Goal: Information Seeking & Learning: Learn about a topic

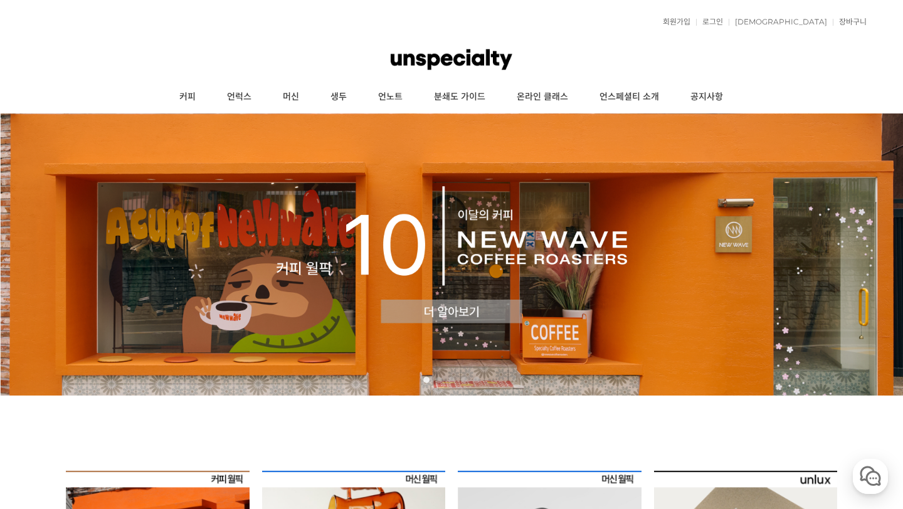
click at [309, 264] on img at bounding box center [451, 255] width 903 height 282
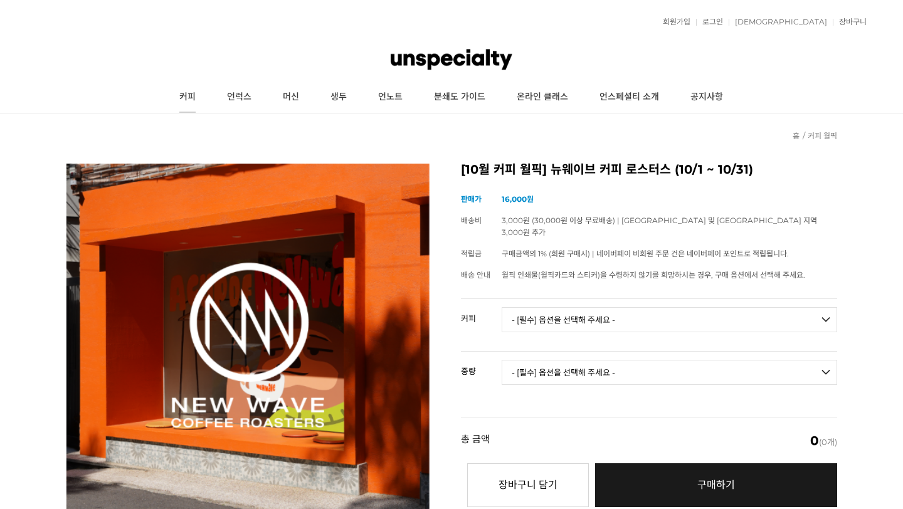
click at [191, 100] on link "커피" at bounding box center [188, 97] width 48 height 31
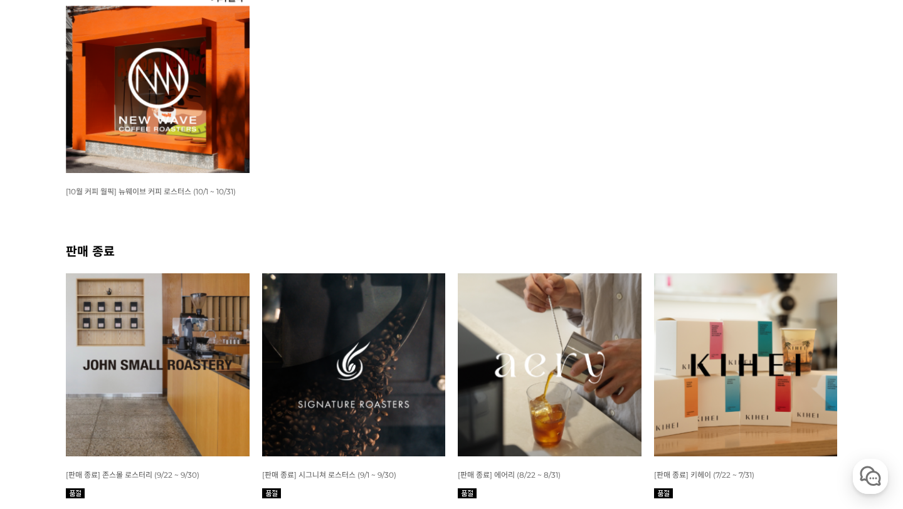
scroll to position [269, 0]
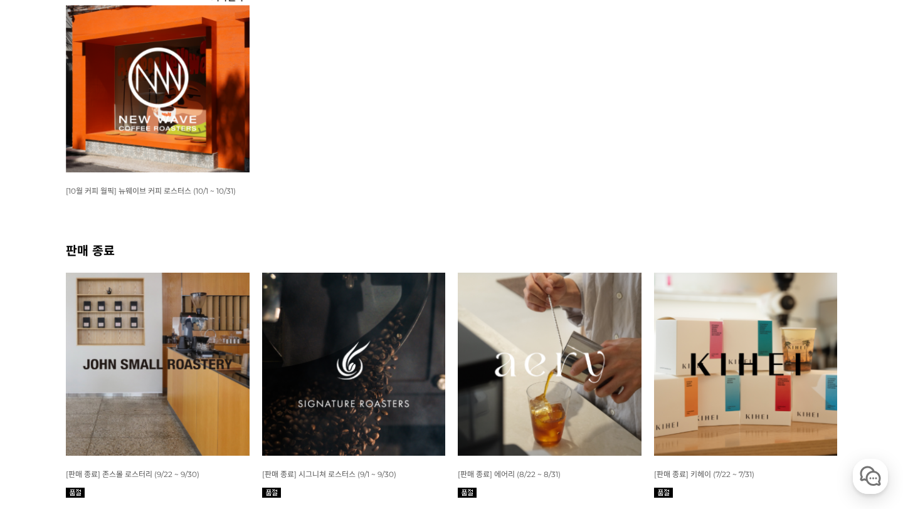
click at [371, 352] on img at bounding box center [354, 365] width 184 height 184
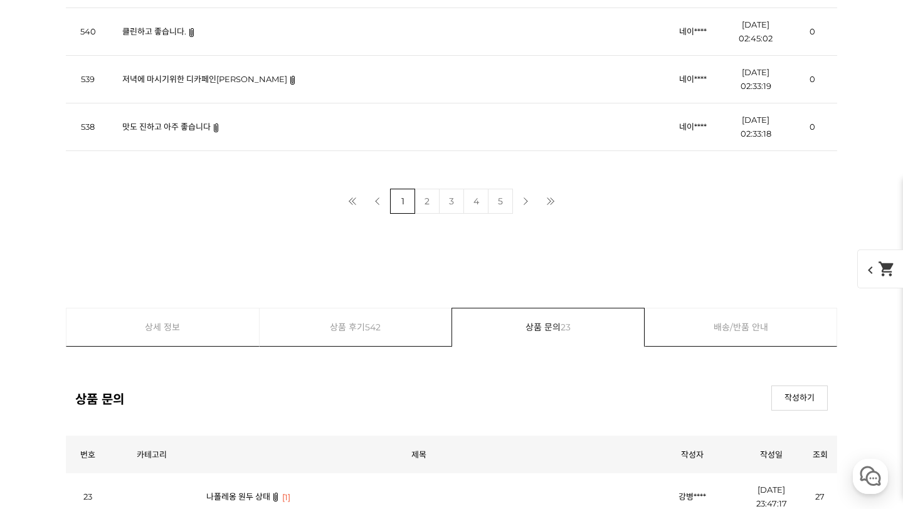
scroll to position [4830, 0]
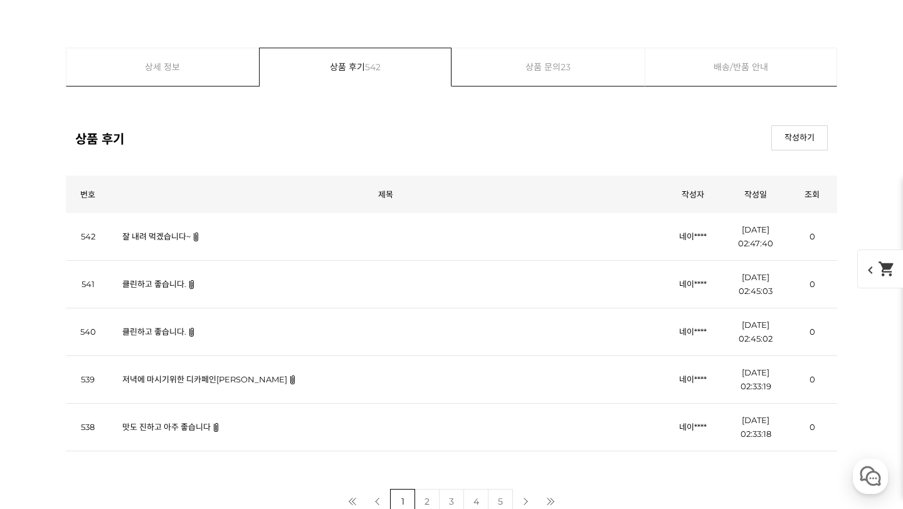
scroll to position [4809, 0]
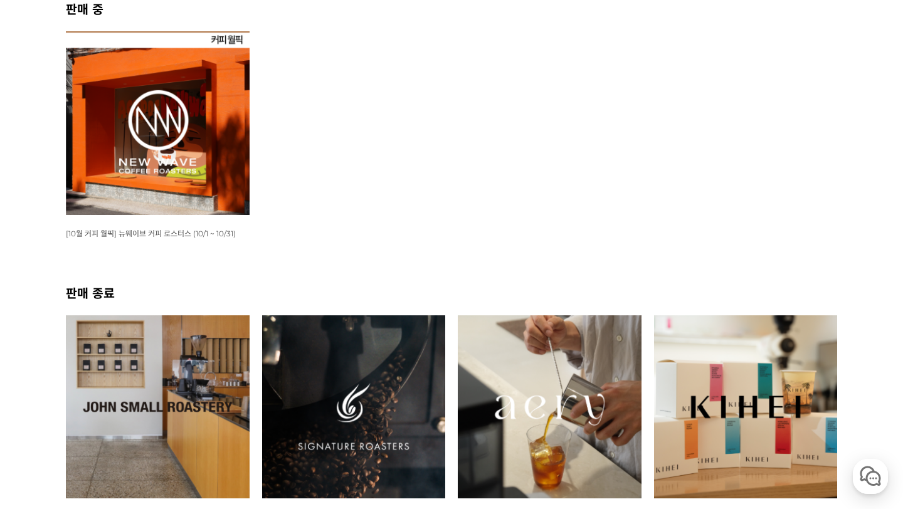
scroll to position [163, 0]
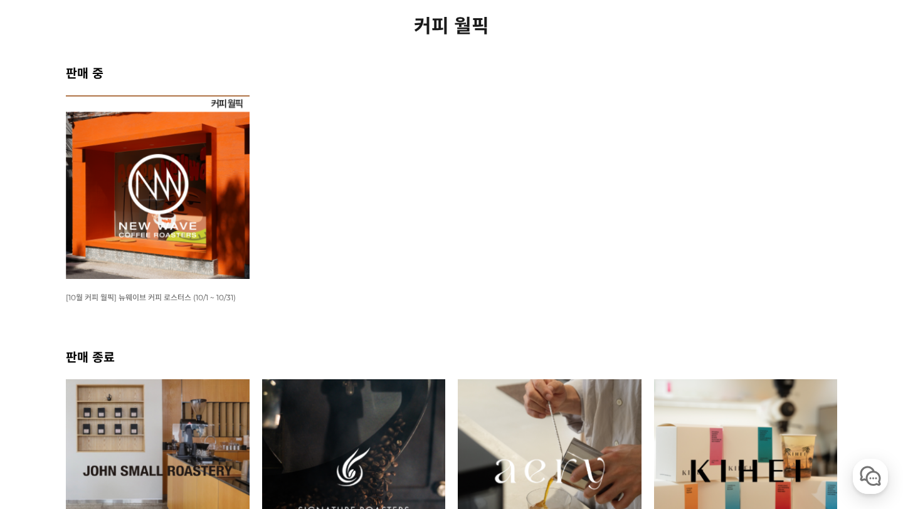
click at [185, 198] on img at bounding box center [158, 187] width 184 height 184
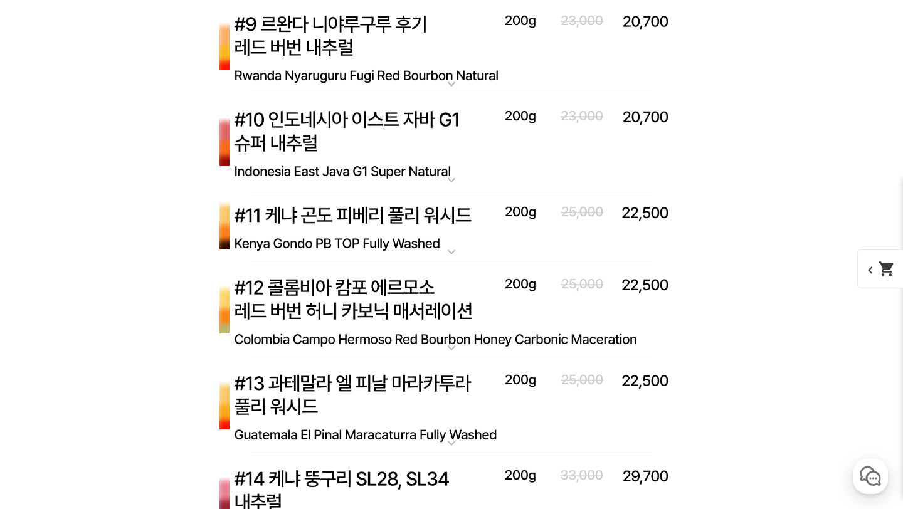
scroll to position [5150, 0]
